Goal: Find specific page/section: Find specific page/section

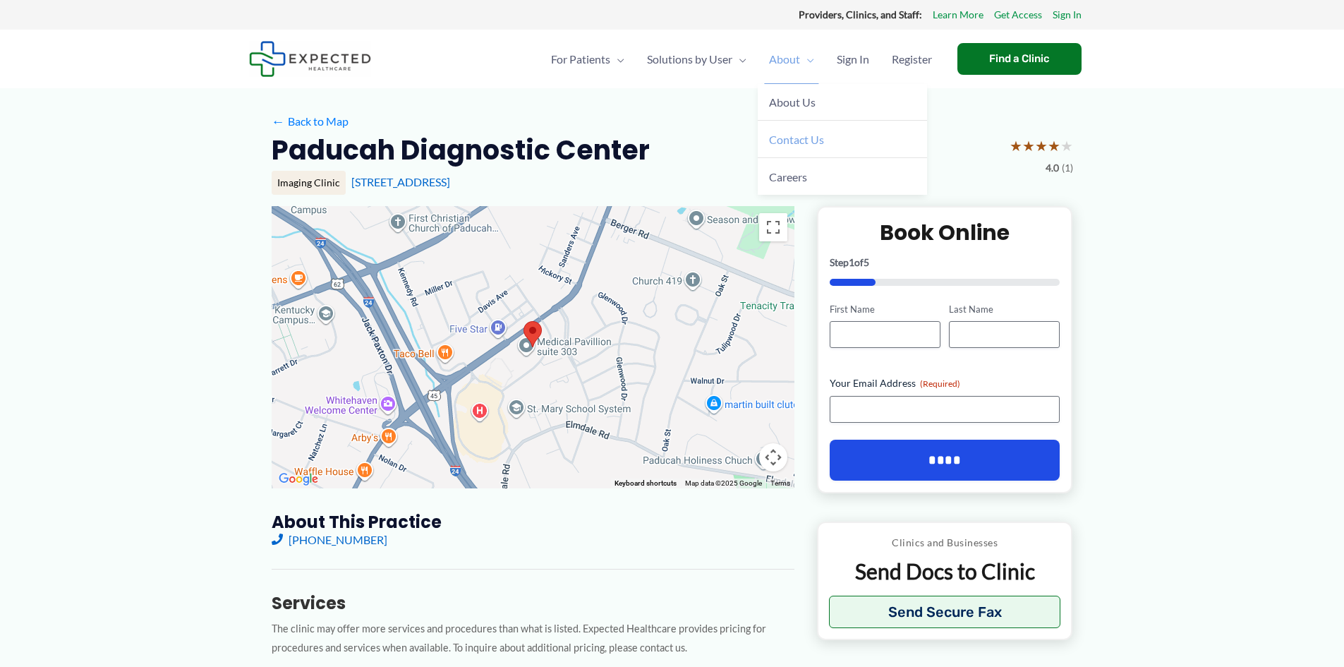
click at [802, 135] on span "Contact Us" at bounding box center [796, 139] width 55 height 13
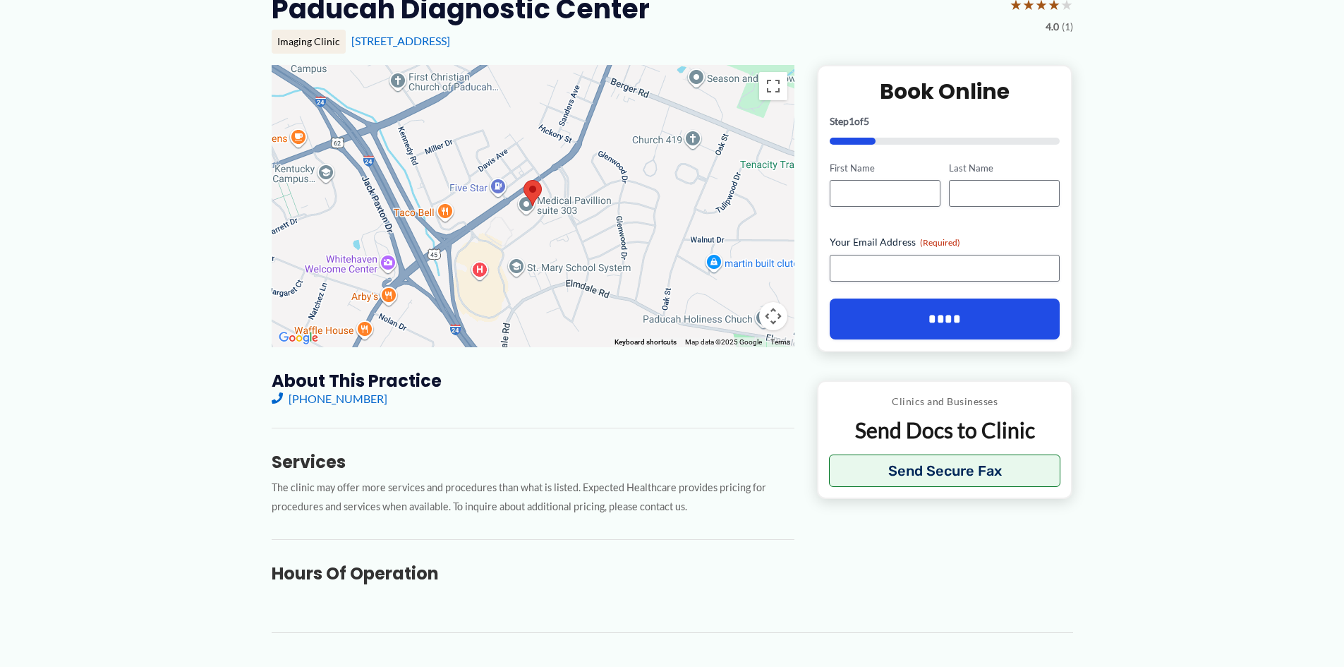
scroll to position [71, 0]
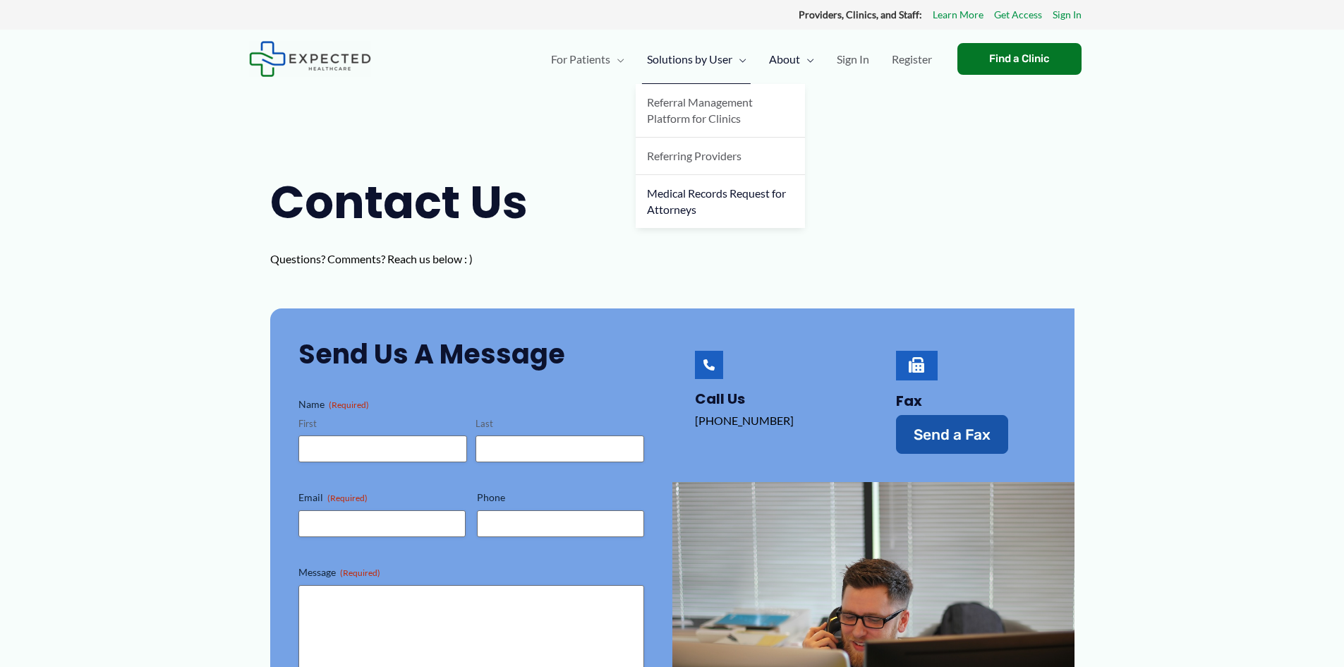
click at [684, 202] on span "Medical Records Request for Attorneys" at bounding box center [716, 201] width 139 height 30
